Goal: Find specific page/section

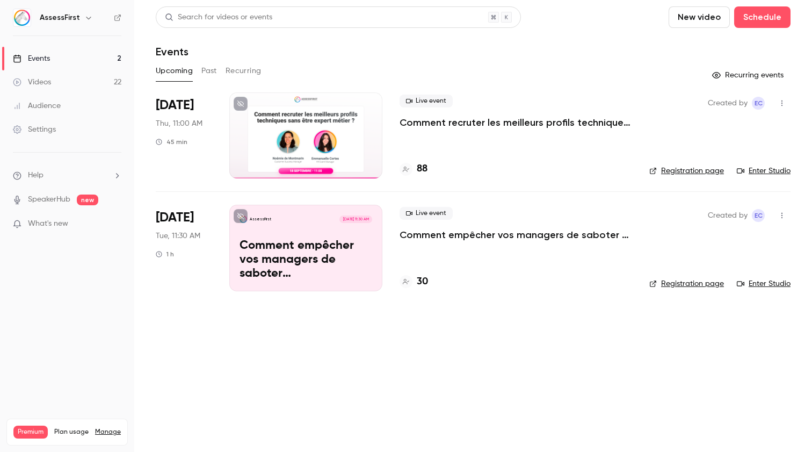
click at [483, 124] on p "Comment recruter les meilleurs profils techniques sans être expert métier ?" at bounding box center [516, 122] width 233 height 13
click at [763, 172] on link "Enter Studio" at bounding box center [764, 170] width 54 height 11
